Goal: Find specific page/section: Find specific page/section

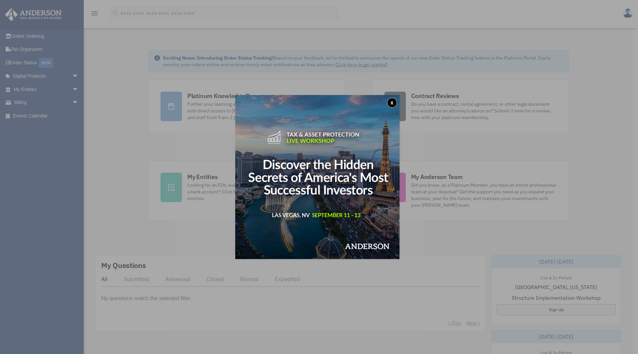
click at [392, 102] on button "x" at bounding box center [392, 103] width 10 height 10
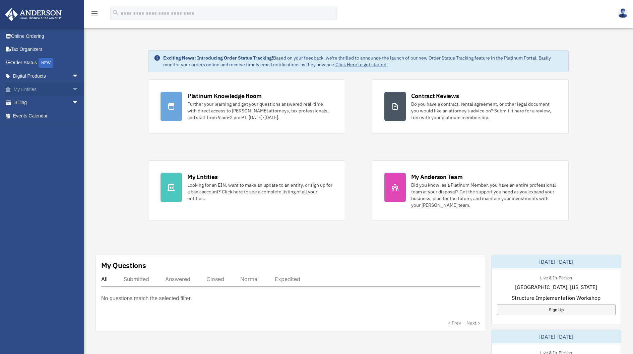
click at [28, 90] on link "My Entities arrow_drop_down" at bounding box center [47, 89] width 84 height 13
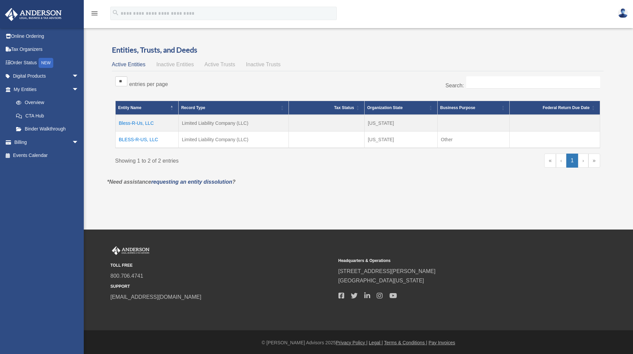
click at [138, 124] on td "Bless-R-Us, LLC" at bounding box center [146, 123] width 63 height 17
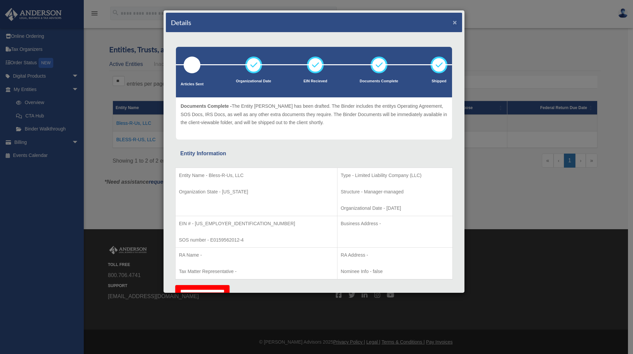
click at [453, 23] on button "×" at bounding box center [455, 22] width 4 height 7
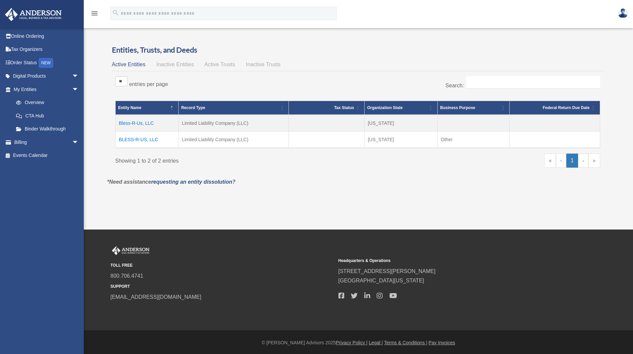
click at [143, 139] on td "BLESS-R-US, LLC" at bounding box center [146, 140] width 63 height 17
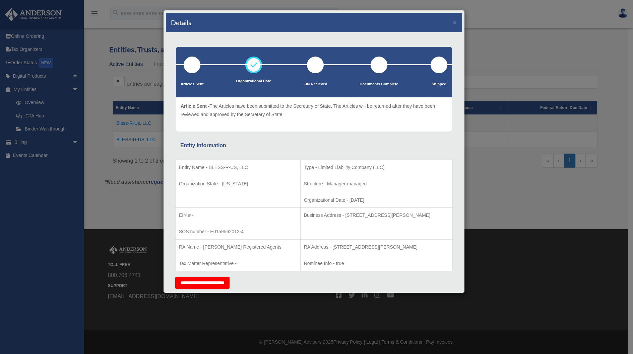
click at [512, 69] on div "Details × Articles Sent Organizational Date" at bounding box center [316, 177] width 633 height 354
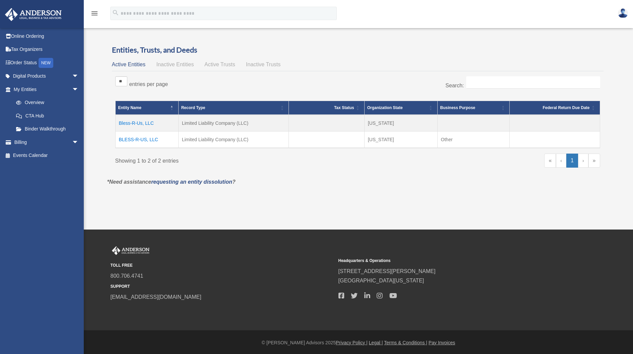
click at [223, 66] on span "Active Trusts" at bounding box center [219, 65] width 31 height 6
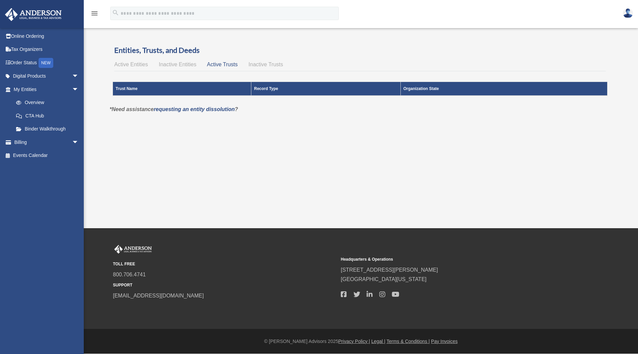
click at [119, 65] on span "Active Entities" at bounding box center [130, 65] width 33 height 6
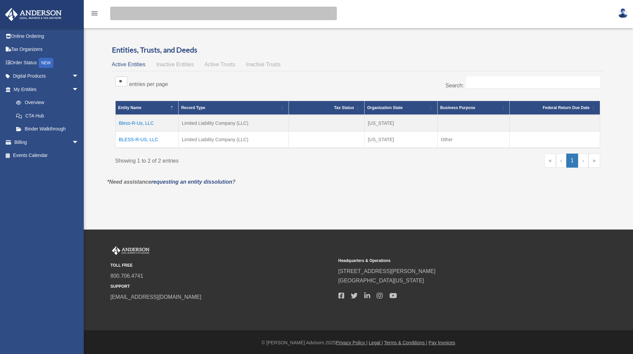
click at [135, 13] on input "search" at bounding box center [223, 13] width 226 height 13
type input "**********"
